Goal: Task Accomplishment & Management: Use online tool/utility

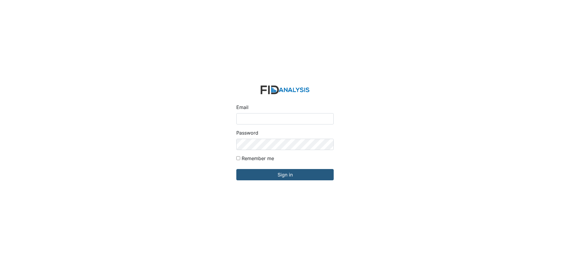
click at [293, 121] on input "Email" at bounding box center [284, 118] width 97 height 11
type input "[EMAIL_ADDRESS][DOMAIN_NAME]"
click at [236, 169] on input "Sign in" at bounding box center [284, 174] width 97 height 11
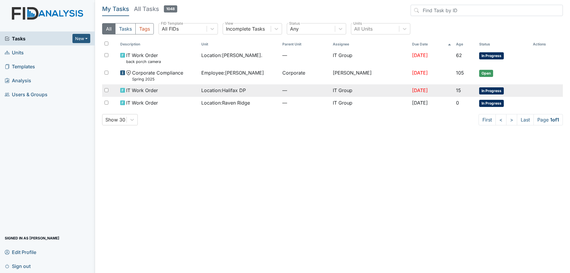
click at [211, 94] on span "Location : [GEOGRAPHIC_DATA] DP" at bounding box center [223, 90] width 45 height 7
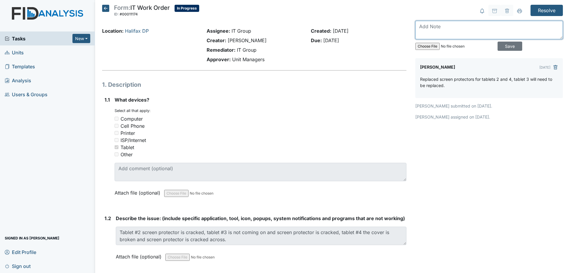
click at [458, 32] on textarea at bounding box center [489, 30] width 148 height 18
type textarea "Replaced Tablet 3"
click at [501, 48] on input "Save" at bounding box center [510, 46] width 25 height 9
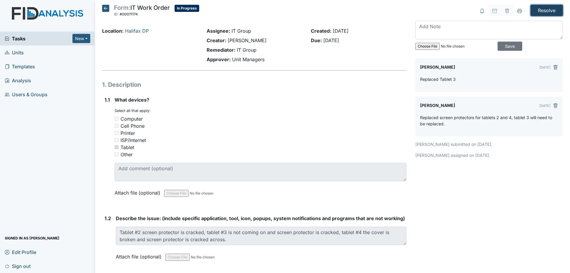
click at [546, 13] on input "Resolve" at bounding box center [547, 10] width 32 height 11
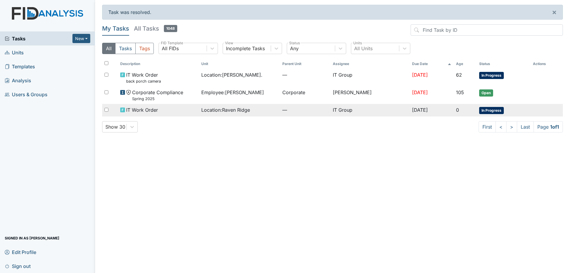
click at [178, 110] on div "IT Work Order" at bounding box center [158, 109] width 76 height 7
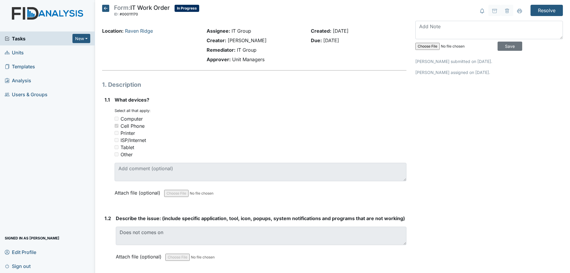
click at [106, 12] on icon at bounding box center [105, 8] width 7 height 7
